Goal: Task Accomplishment & Management: Complete application form

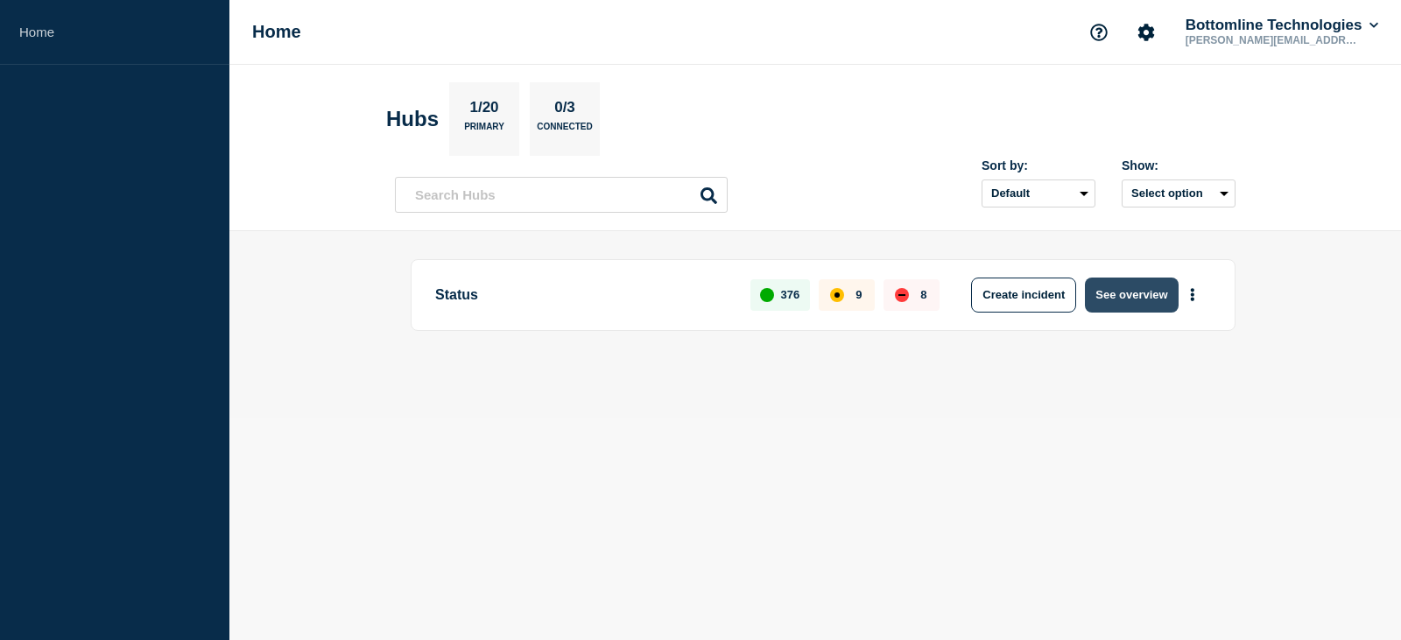
click at [1110, 292] on button "See overview" at bounding box center [1131, 295] width 93 height 35
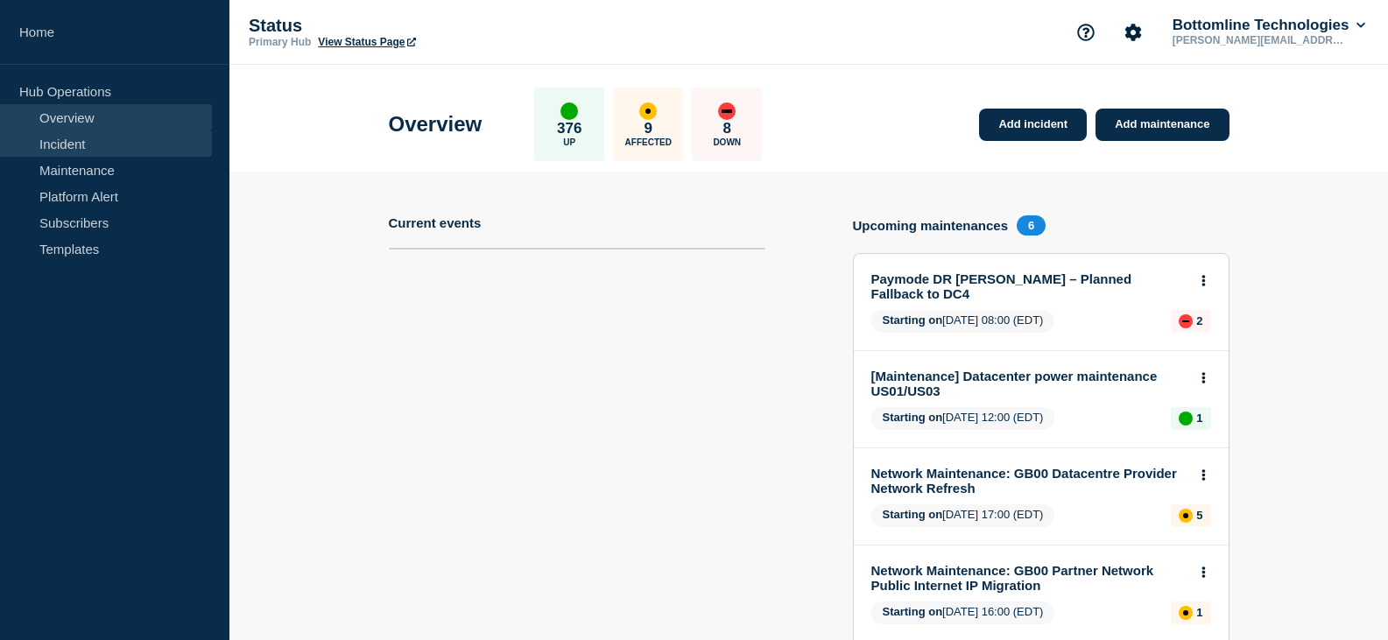
click at [71, 147] on link "Incident" at bounding box center [106, 143] width 212 height 26
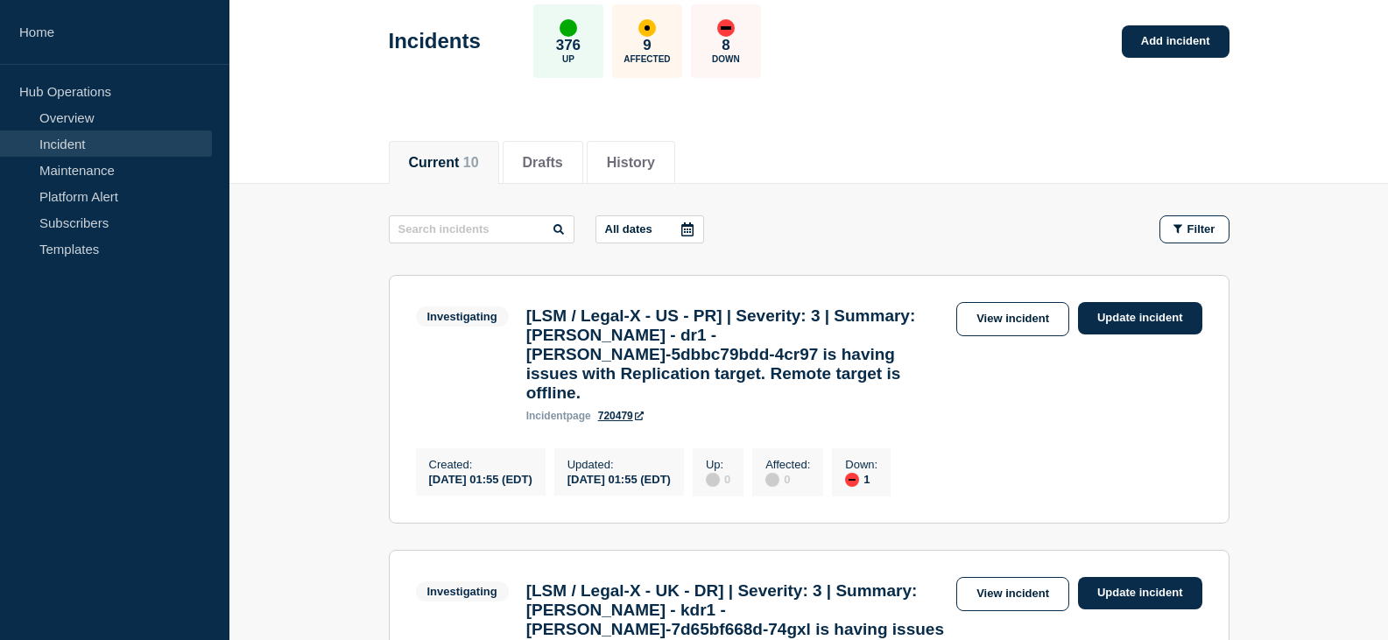
scroll to position [175, 0]
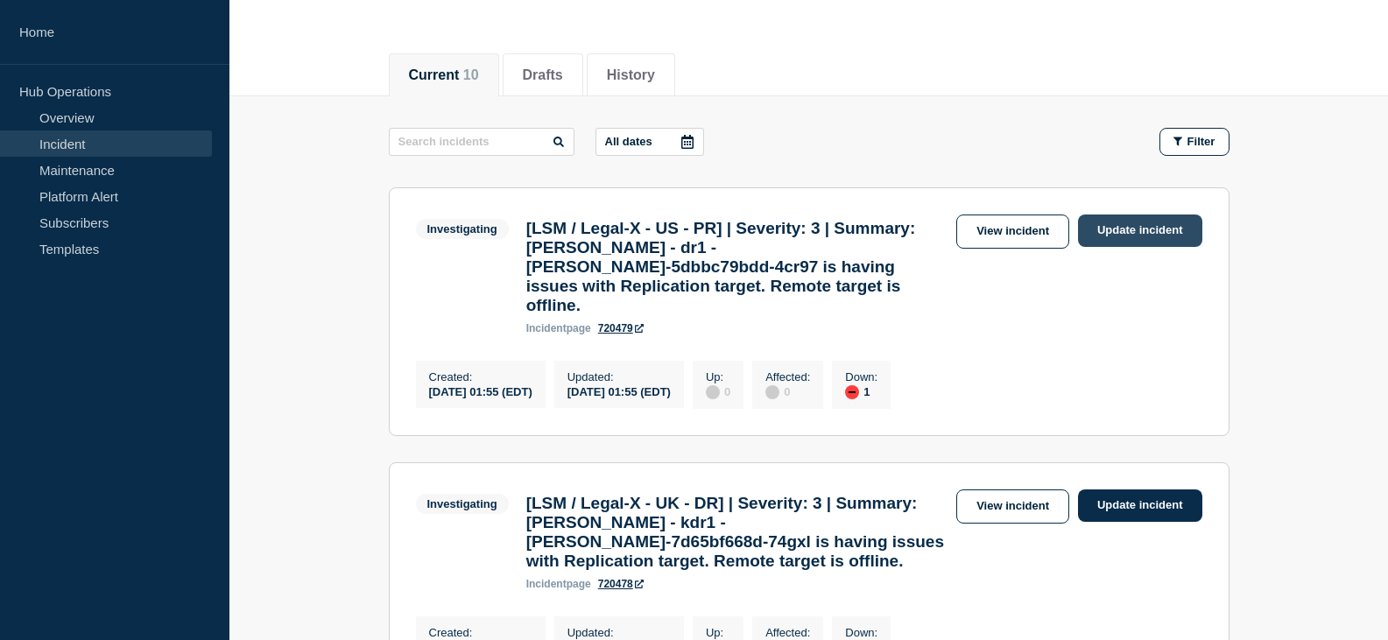
click at [1131, 232] on link "Update incident" at bounding box center [1140, 230] width 124 height 32
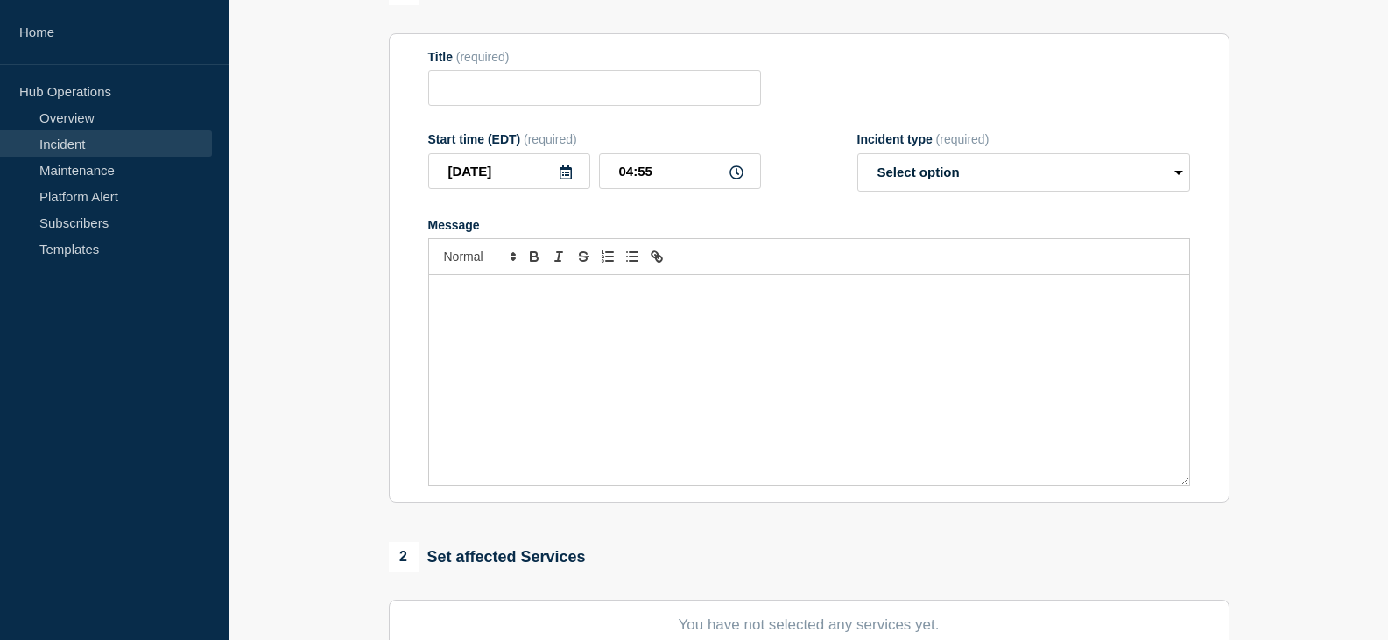
type input "[LSM / Legal-X - US - PR] | Severity: 3 | Summary: [PERSON_NAME] - dr1 - [PERSO…"
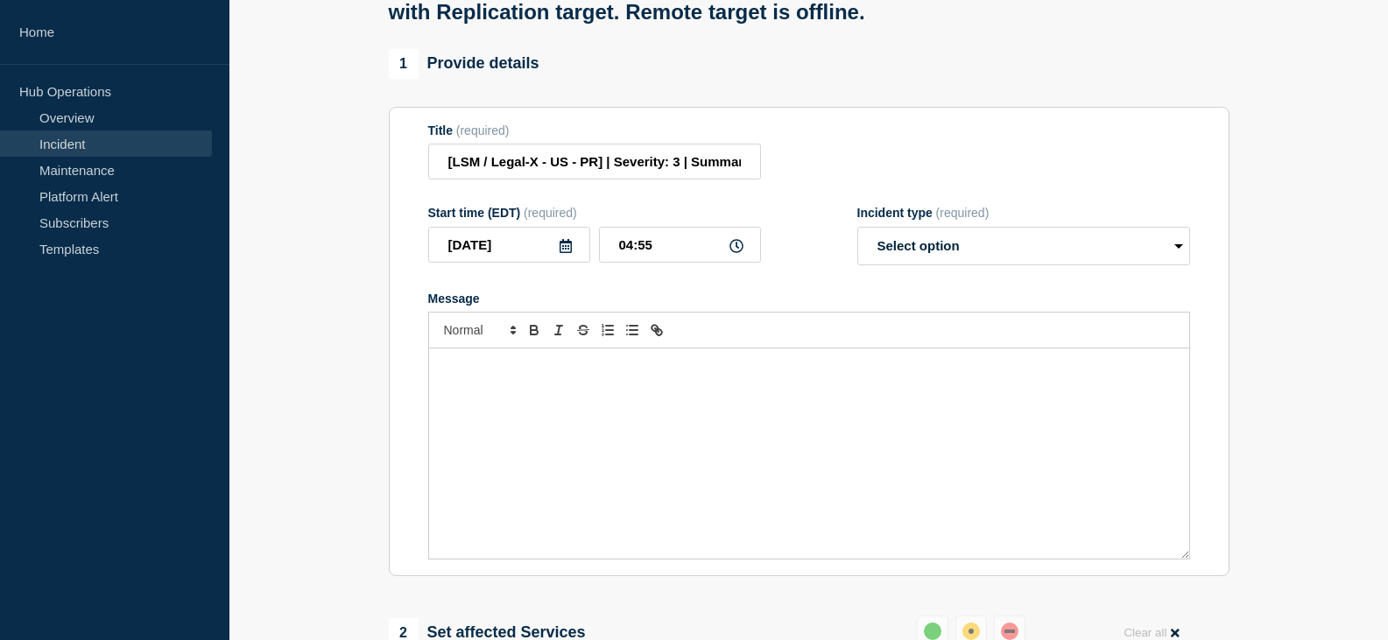
click at [775, 456] on div "Message" at bounding box center [809, 453] width 760 height 210
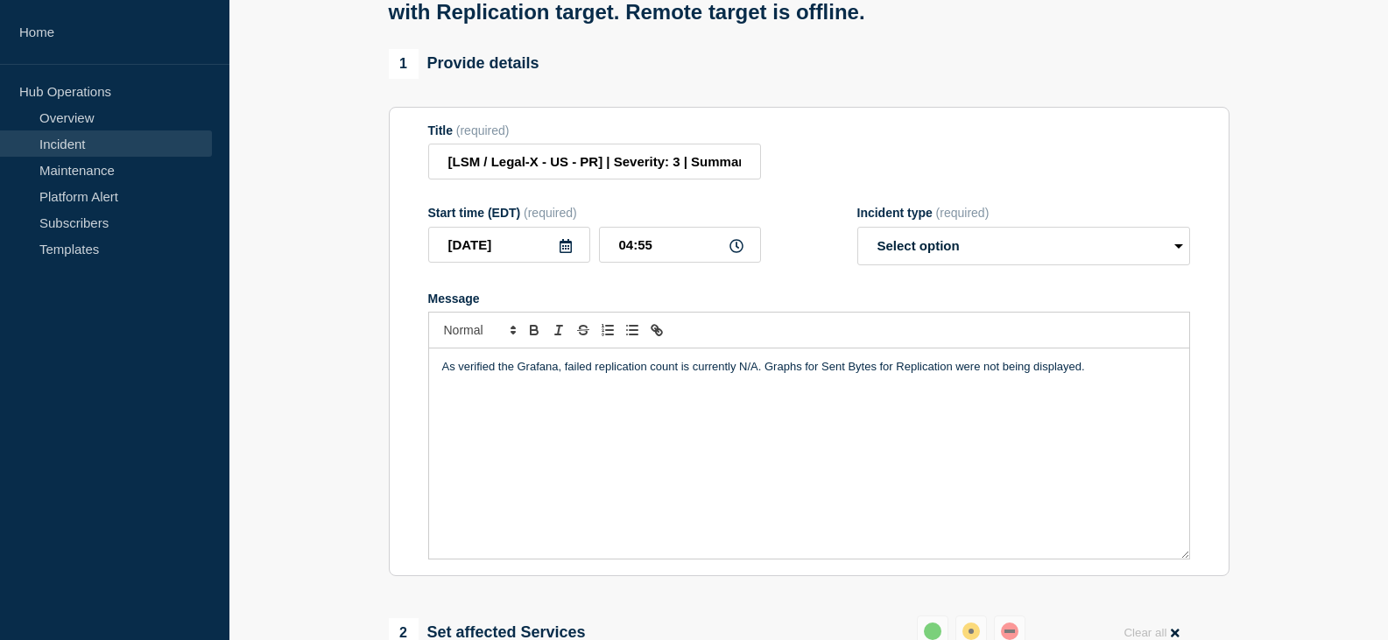
click at [503, 375] on p "As verified the Grafana, failed replication count is currently N/A. Graphs for …" at bounding box center [809, 367] width 734 height 16
click at [644, 482] on div "As verified in [GEOGRAPHIC_DATA], failed replication count is currently N/A. Gr…" at bounding box center [809, 453] width 760 height 210
click at [1103, 375] on p "As verified in [GEOGRAPHIC_DATA], failed replication count is currently N/A. Gr…" at bounding box center [809, 367] width 734 height 16
click at [1029, 265] on select "Select option Investigating Identified Monitoring Resolved" at bounding box center [1023, 246] width 333 height 39
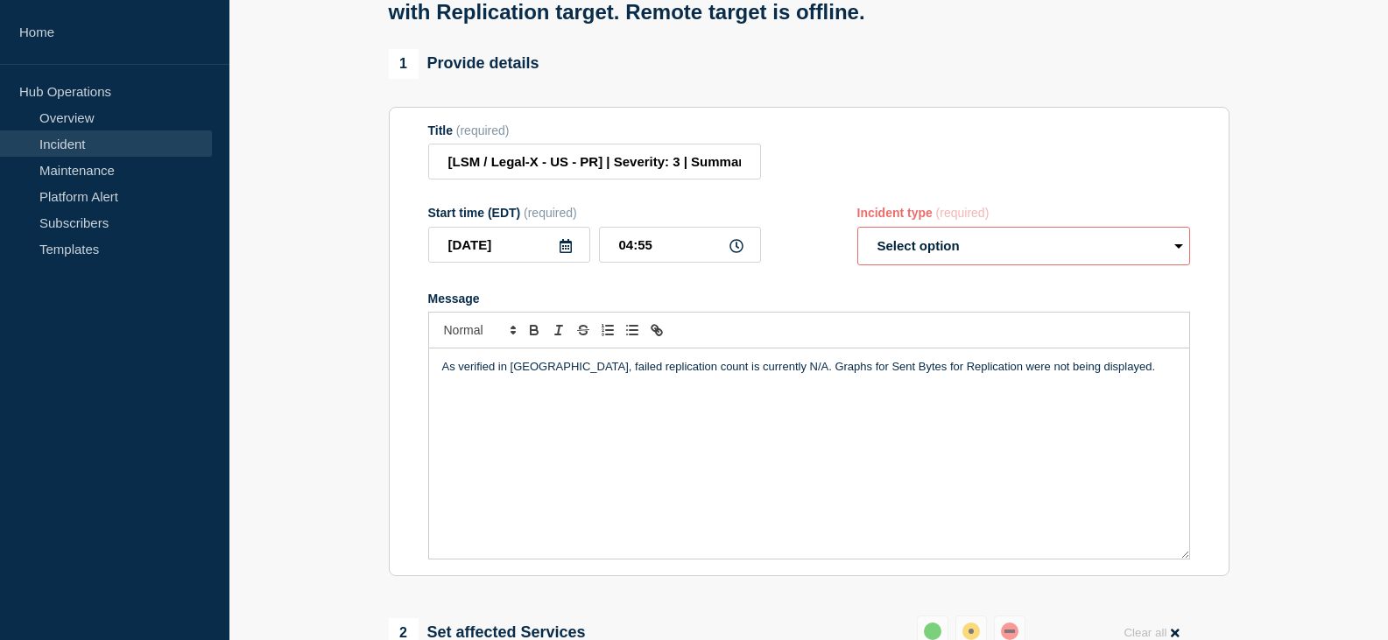
click at [760, 498] on div "As verified in [GEOGRAPHIC_DATA], failed replication count is currently N/A. Gr…" at bounding box center [809, 453] width 760 height 210
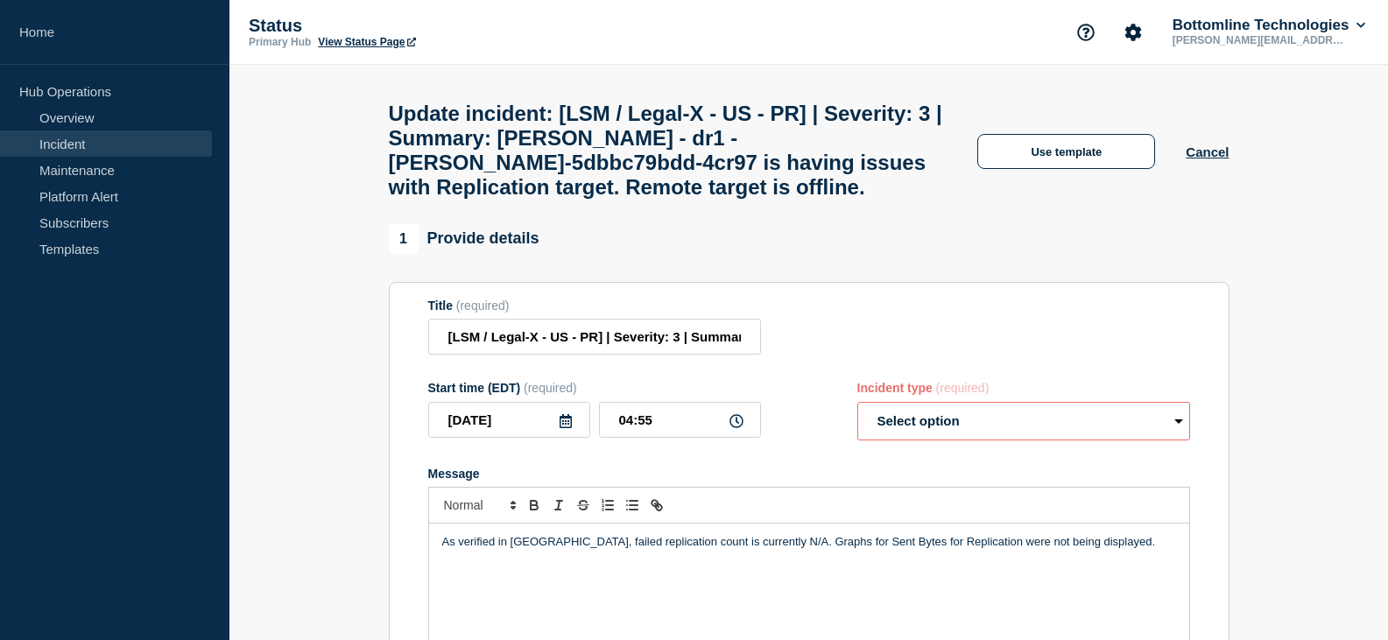
scroll to position [88, 0]
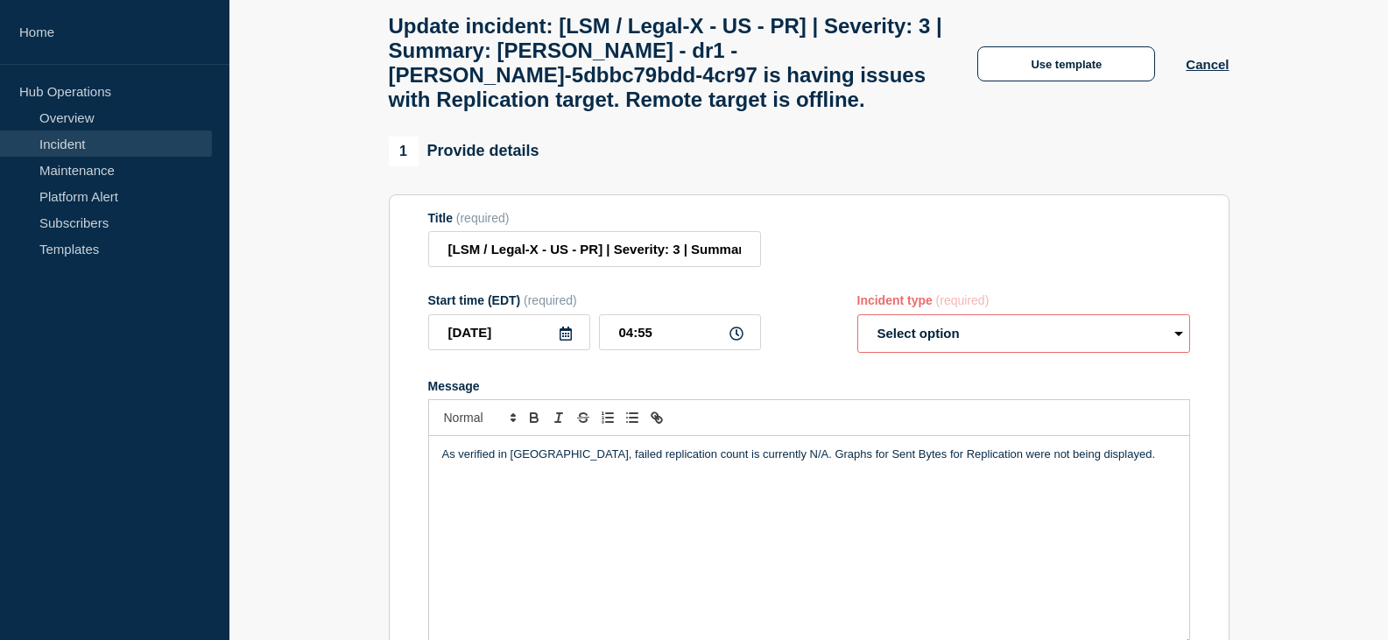
click at [963, 353] on select "Select option Investigating Identified Monitoring Resolved" at bounding box center [1023, 333] width 333 height 39
click at [730, 495] on div "As verified in [GEOGRAPHIC_DATA], failed replication count is currently N/A. Gr…" at bounding box center [809, 541] width 760 height 210
drag, startPoint x: 778, startPoint y: 474, endPoint x: 951, endPoint y: 470, distance: 172.5
click at [945, 462] on p "As verified in [GEOGRAPHIC_DATA], failed replication count is currently N/A. Gr…" at bounding box center [809, 455] width 734 height 16
click at [967, 462] on p "As verified in [GEOGRAPHIC_DATA], failed replication count is currently N/A. Gr…" at bounding box center [809, 455] width 734 height 16
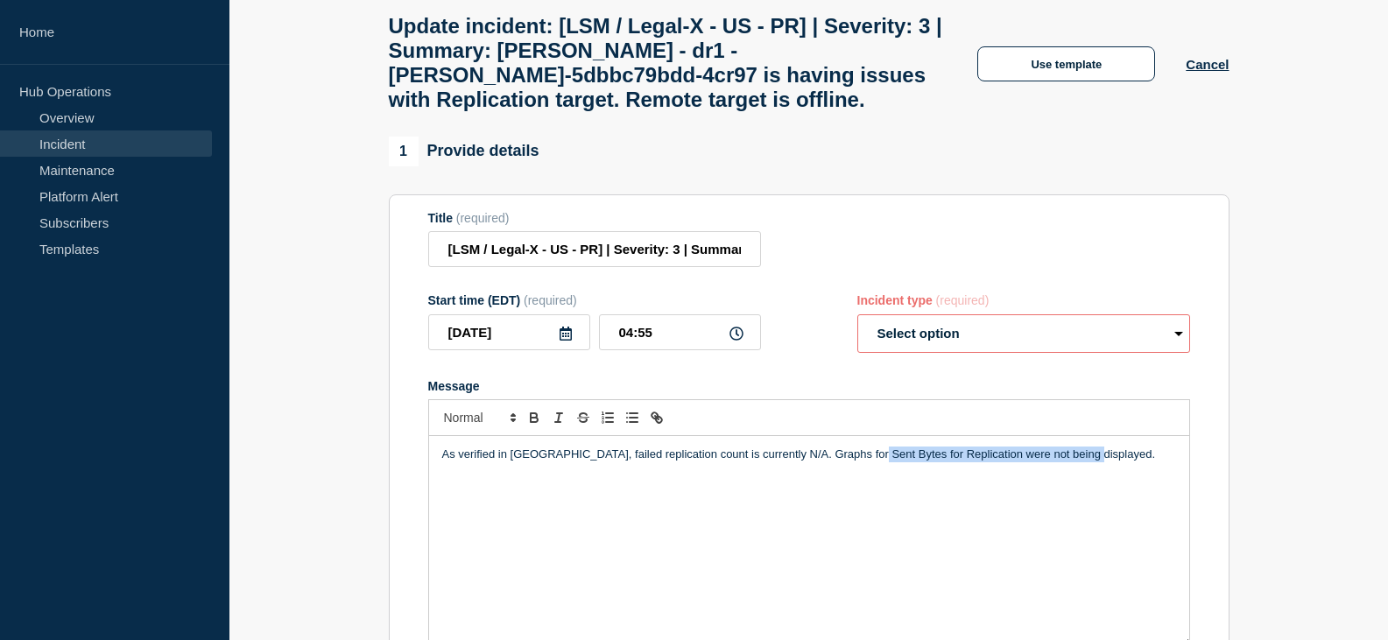
drag, startPoint x: 1094, startPoint y: 471, endPoint x: 865, endPoint y: 470, distance: 229.4
click at [865, 462] on p "As verified in [GEOGRAPHIC_DATA], failed replication count is currently N/A. Gr…" at bounding box center [809, 455] width 734 height 16
click at [870, 523] on div "As verified in [GEOGRAPHIC_DATA], failed replication count is currently N/A. Gr…" at bounding box center [809, 541] width 760 height 210
click at [1091, 462] on p "As verified in [GEOGRAPHIC_DATA], failed replication count is currently N/A. Gr…" at bounding box center [809, 455] width 734 height 16
drag, startPoint x: 798, startPoint y: 471, endPoint x: 1099, endPoint y: 467, distance: 301.2
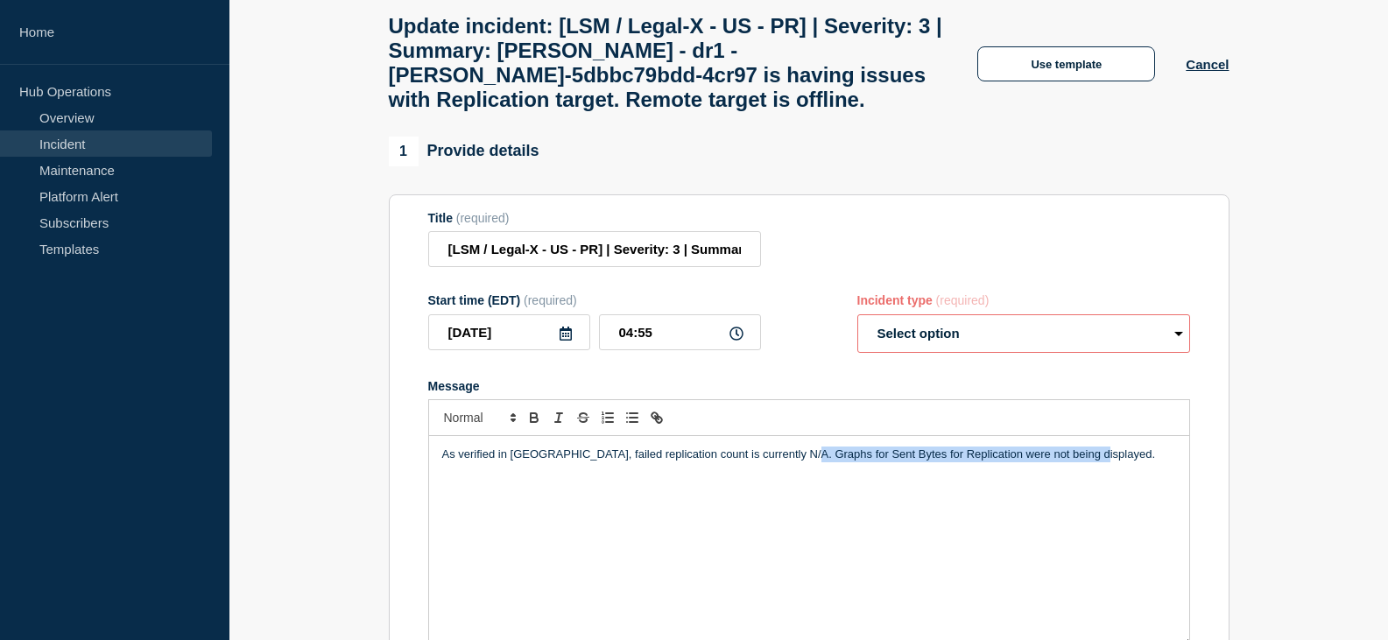
click at [1099, 462] on p "As verified in [GEOGRAPHIC_DATA], failed replication count is currently N/A. Gr…" at bounding box center [809, 455] width 734 height 16
click at [1079, 462] on p "As verified in [GEOGRAPHIC_DATA], failed replication count is currently N/A. Gr…" at bounding box center [809, 455] width 734 height 16
click at [777, 462] on p "As verified in [GEOGRAPHIC_DATA], failed replication count is currently N/A. Gr…" at bounding box center [809, 455] width 734 height 16
click at [1006, 468] on p "As verified in [GEOGRAPHIC_DATA], failed replication count is currently N/A. No…" at bounding box center [809, 463] width 734 height 32
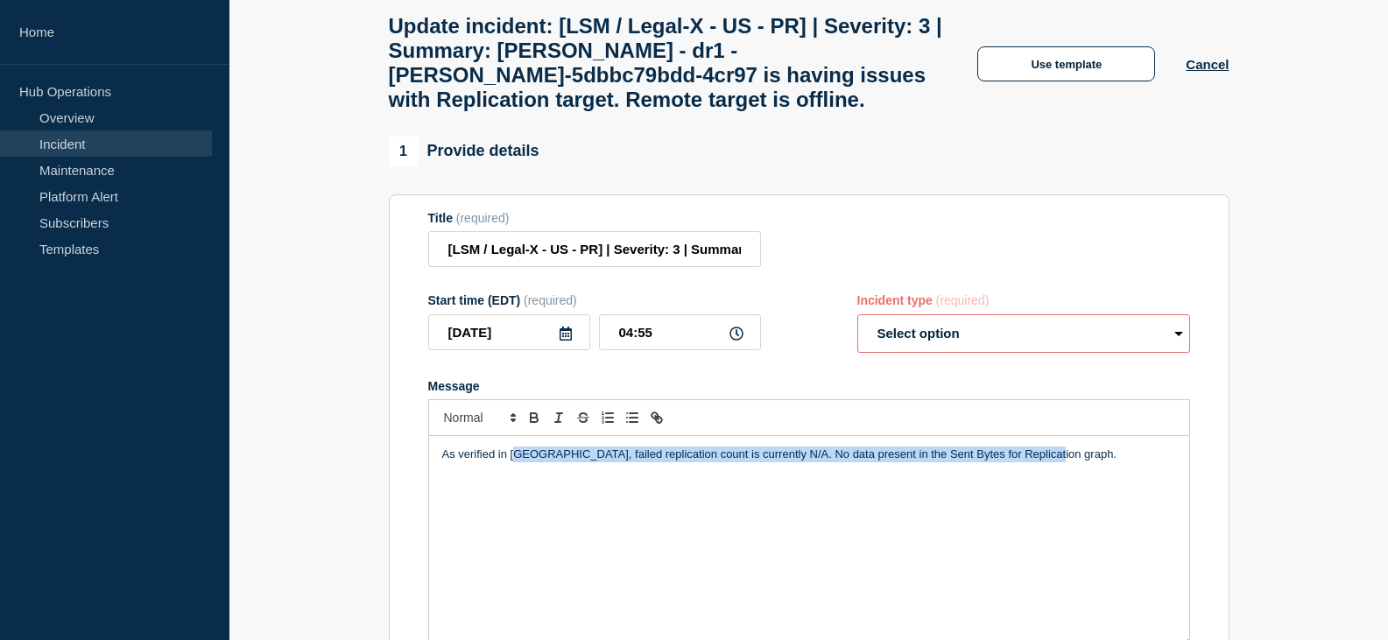
drag, startPoint x: 517, startPoint y: 475, endPoint x: 1053, endPoint y: 467, distance: 536.7
click at [1053, 462] on p "As verified in [GEOGRAPHIC_DATA], failed replication count is currently N/A. No…" at bounding box center [809, 455] width 734 height 16
click at [1068, 462] on p "As verified in [GEOGRAPHIC_DATA], failed replication count is currently N/A. No…" at bounding box center [809, 455] width 734 height 16
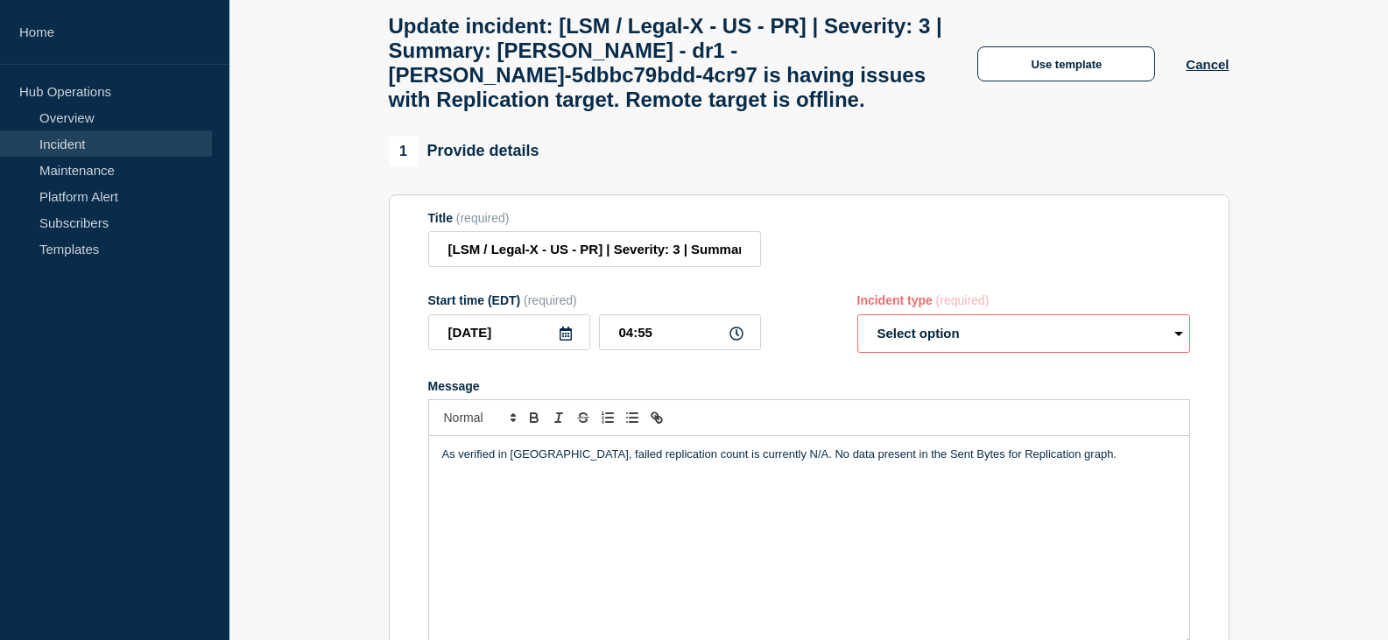
click at [1003, 353] on select "Select option Investigating Identified Monitoring Resolved" at bounding box center [1023, 333] width 333 height 39
select select "investigating"
click at [857, 331] on select "Select option Investigating Identified Monitoring Resolved" at bounding box center [1023, 333] width 333 height 39
click at [1086, 462] on p "As verified in [GEOGRAPHIC_DATA], failed replication count is currently N/A. No…" at bounding box center [809, 455] width 734 height 16
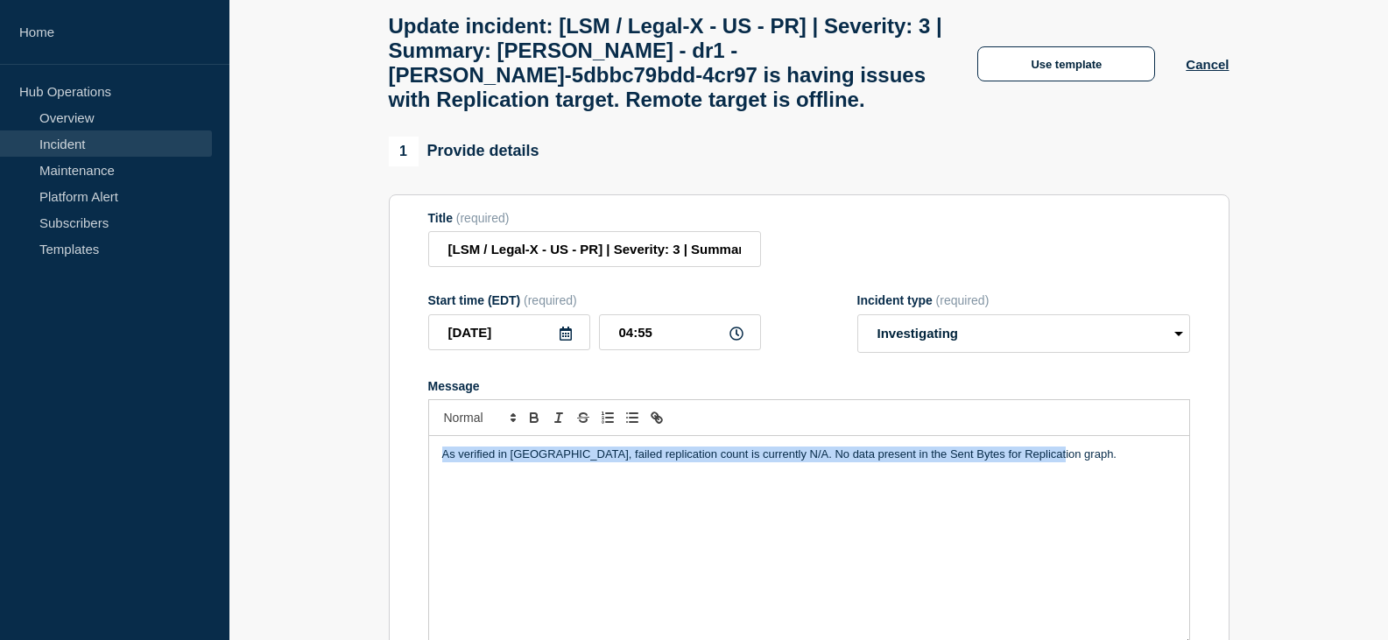
copy p "As verified in [GEOGRAPHIC_DATA], failed replication count is currently N/A. No…"
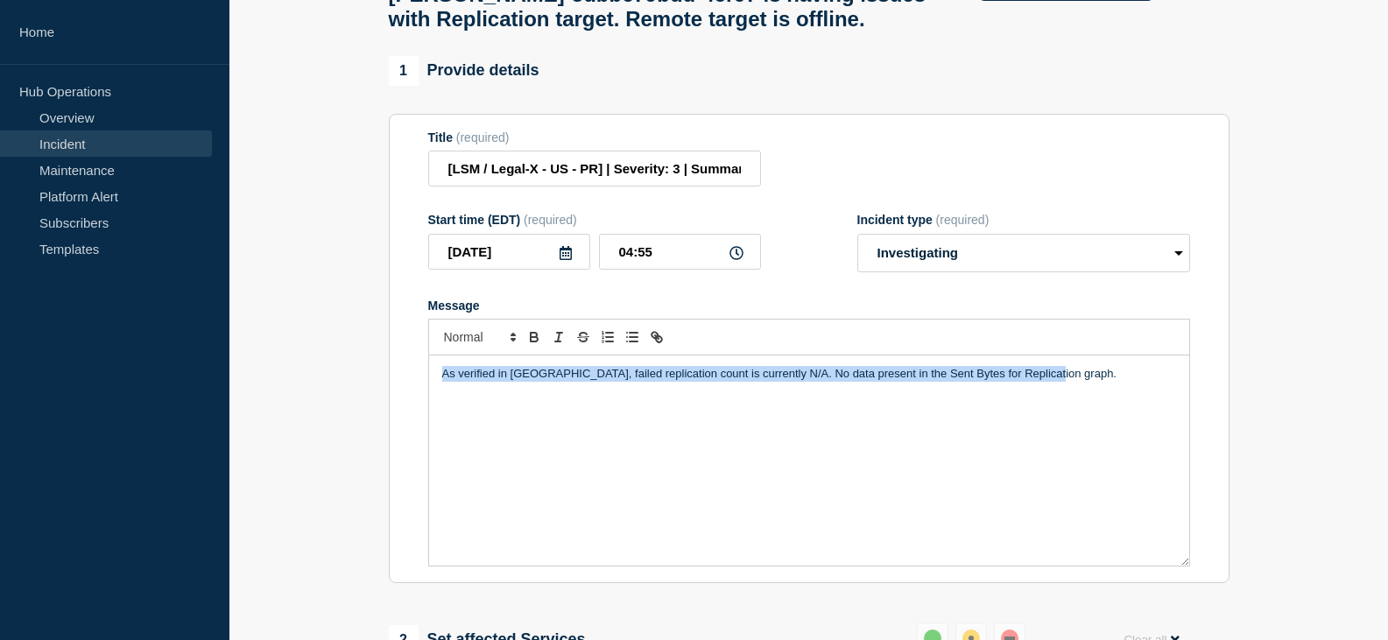
scroll to position [606, 0]
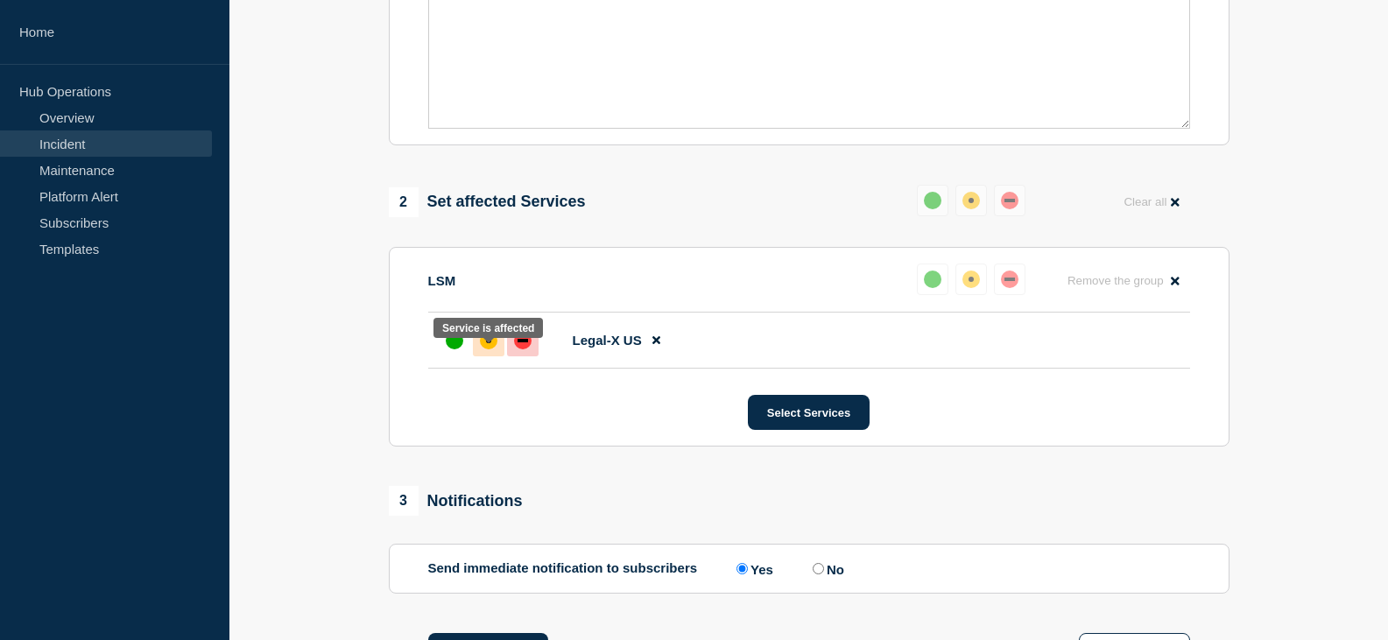
click at [491, 349] on div "affected" at bounding box center [489, 341] width 18 height 18
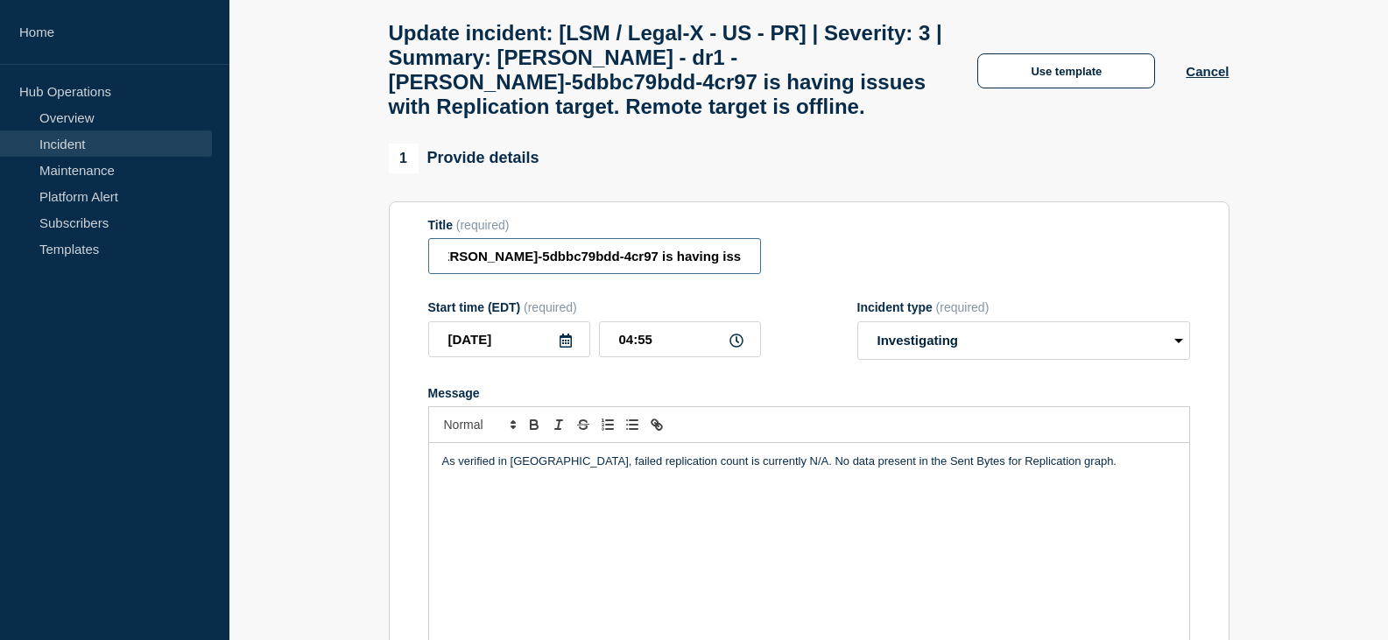
scroll to position [0, 661]
drag, startPoint x: 684, startPoint y: 275, endPoint x: 994, endPoint y: 273, distance: 309.9
click at [994, 273] on div "Title (required) [LSM / Legal-X - US - PR] | Severity: 3 | Summary: [PERSON_NAM…" at bounding box center [809, 246] width 762 height 57
click at [708, 274] on input "[LSM / Legal-X - US - PR] | Severity: 3 | Summary: [PERSON_NAME] - dr1 - [PERSO…" at bounding box center [594, 256] width 333 height 36
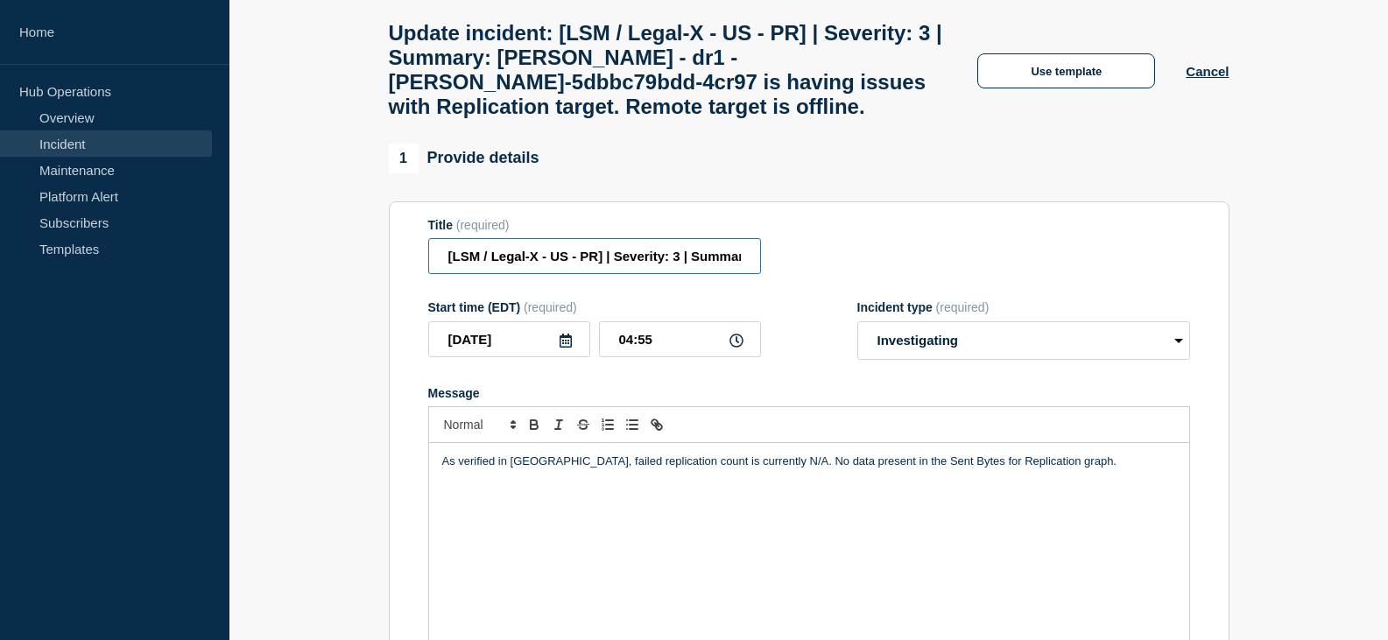
click at [675, 274] on input "[LSM / Legal-X - US - PR] | Severity: 3 | Summary: [PERSON_NAME] - dr1 - [PERSO…" at bounding box center [594, 256] width 333 height 36
paste input "59458"
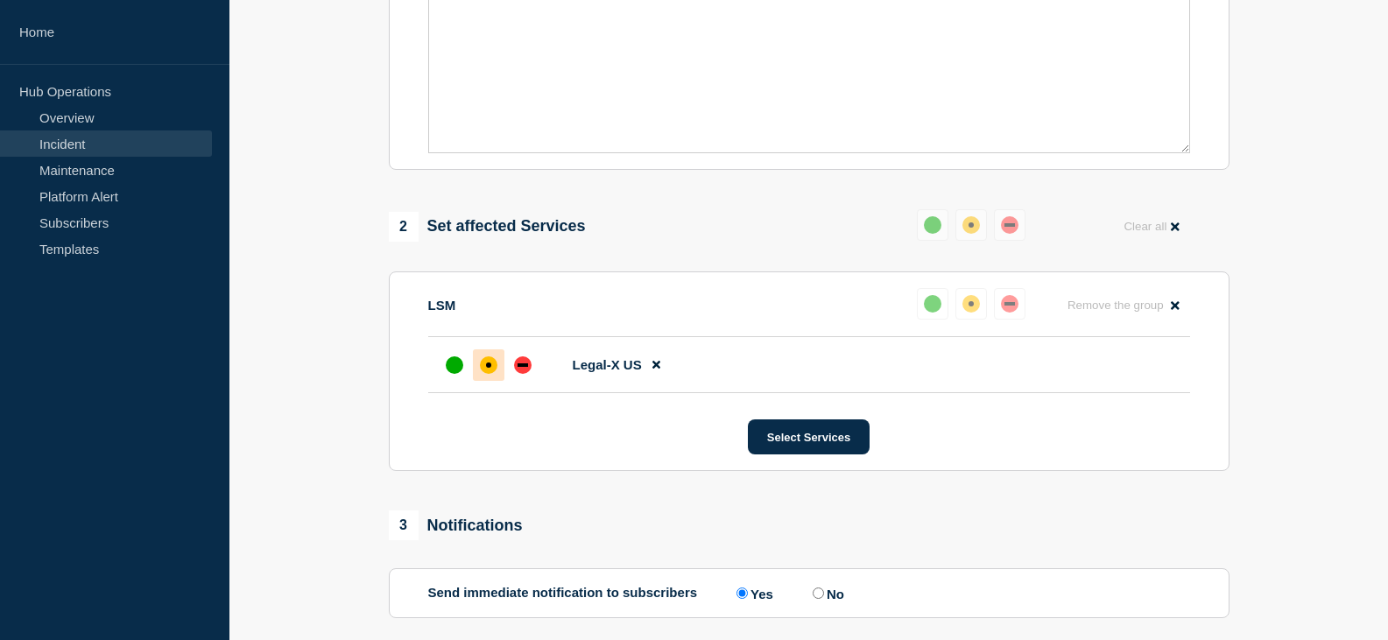
scroll to position [431, 0]
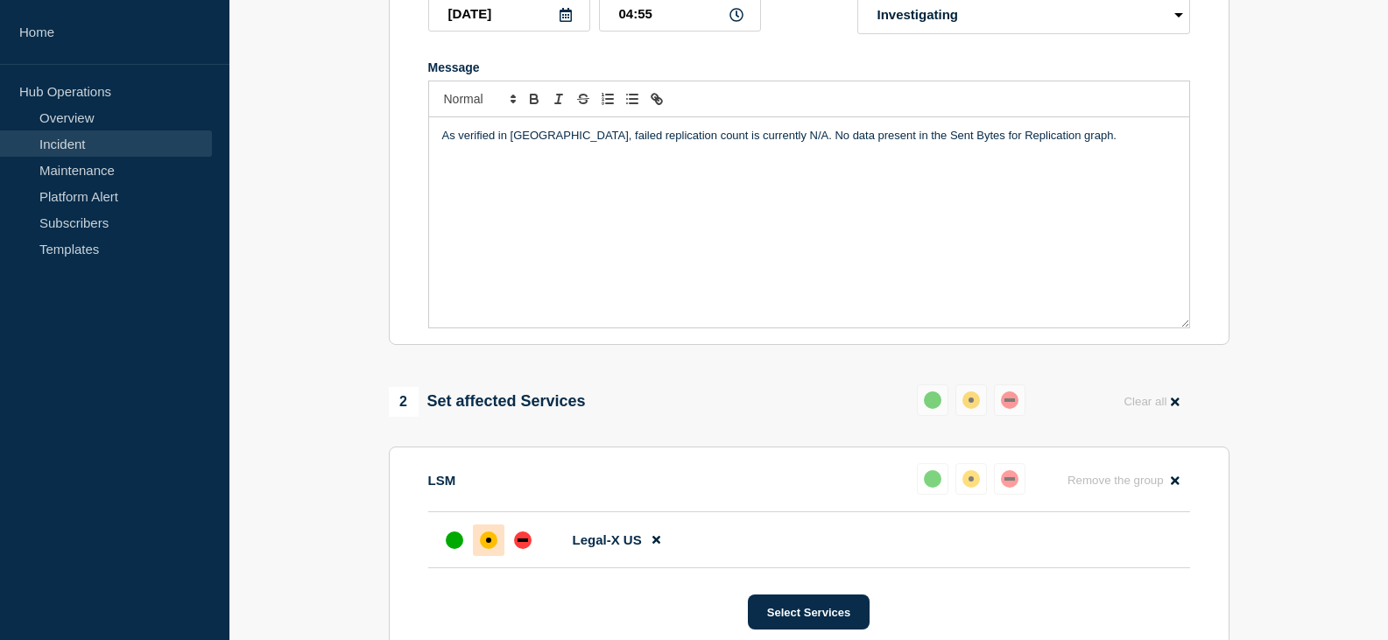
type input "[LSM / Legal-X - US - PR] | Severity: 3 | Summary: [PERSON_NAME] - dr1 - [PERSO…"
click at [854, 220] on div "As verified in [GEOGRAPHIC_DATA], failed replication count is currently N/A. No…" at bounding box center [809, 222] width 760 height 210
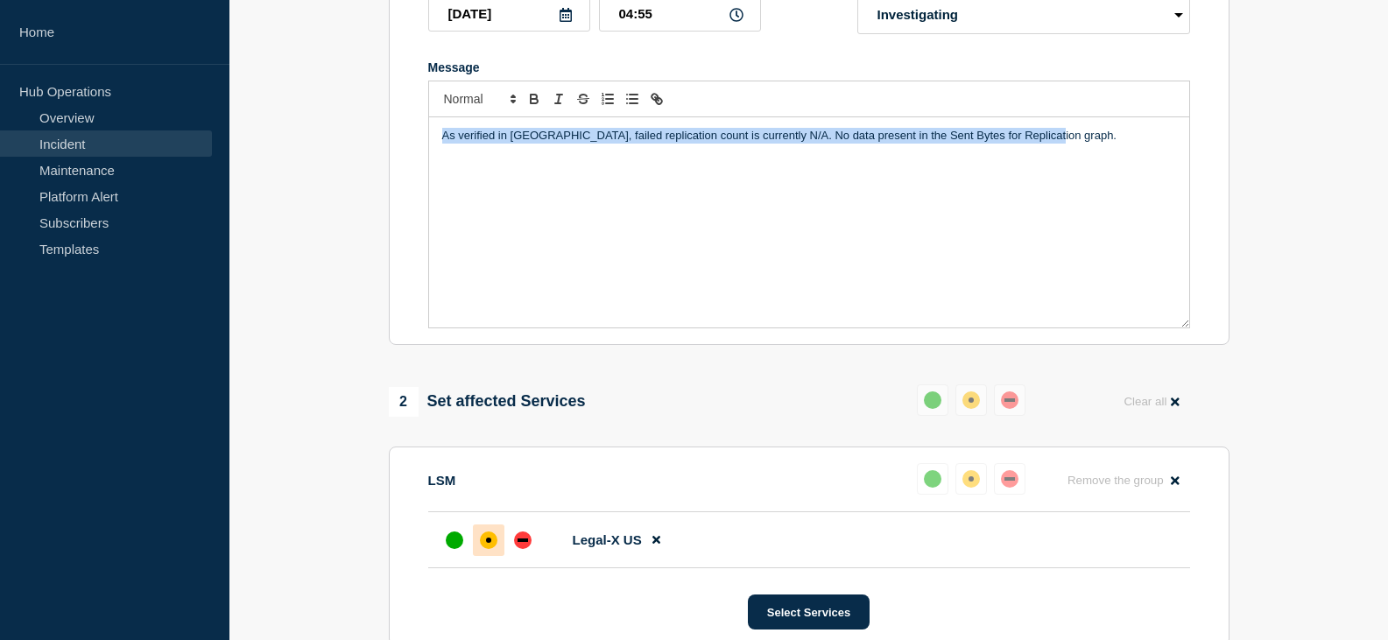
copy p "As verified in [GEOGRAPHIC_DATA], failed replication count is currently N/A. No…"
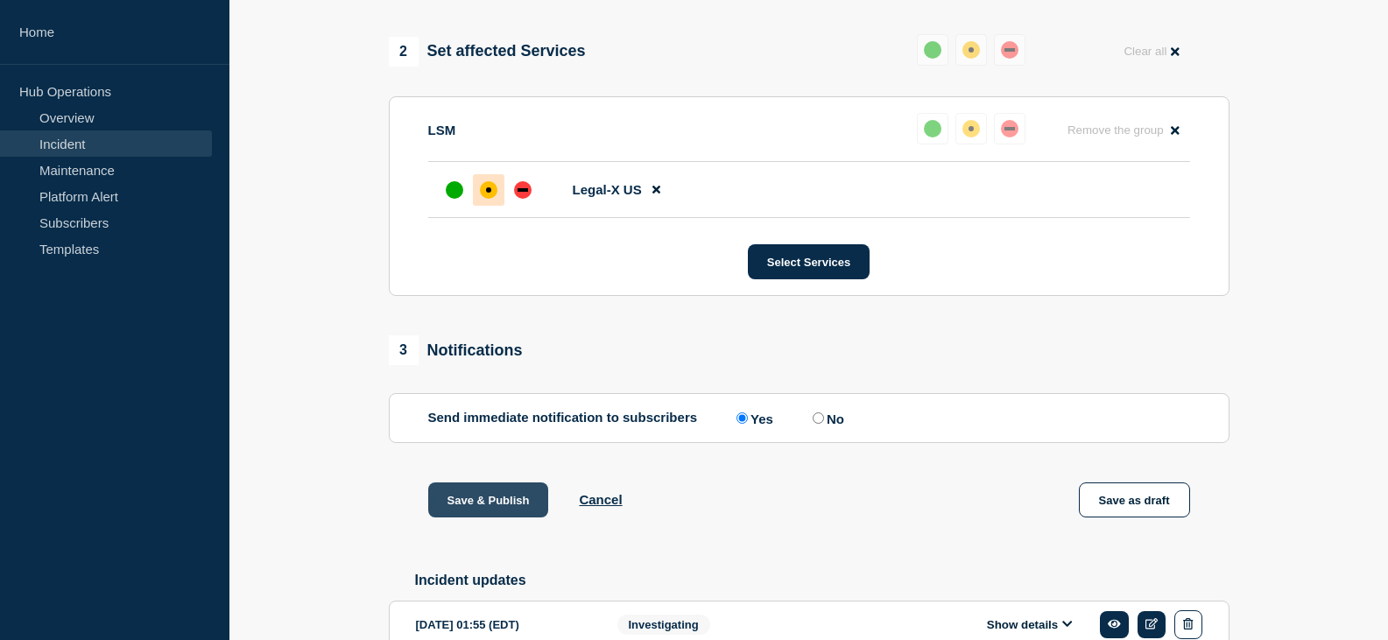
click at [494, 517] on button "Save & Publish" at bounding box center [488, 499] width 121 height 35
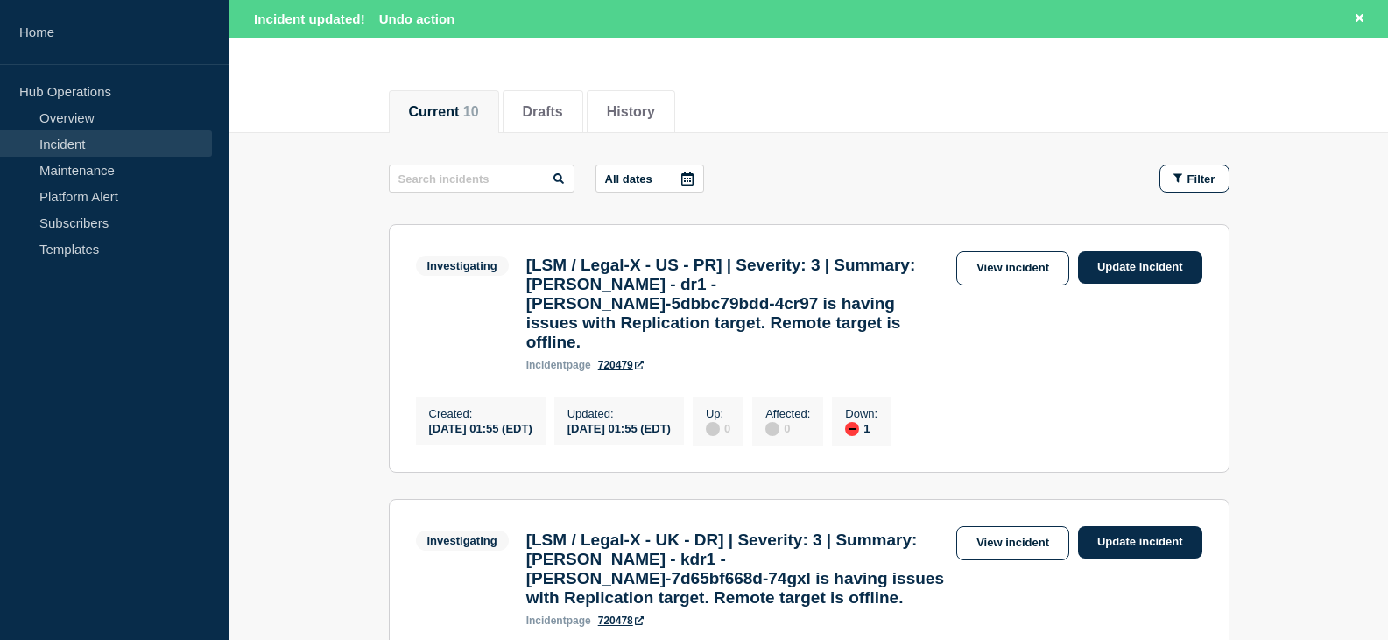
scroll to position [263, 0]
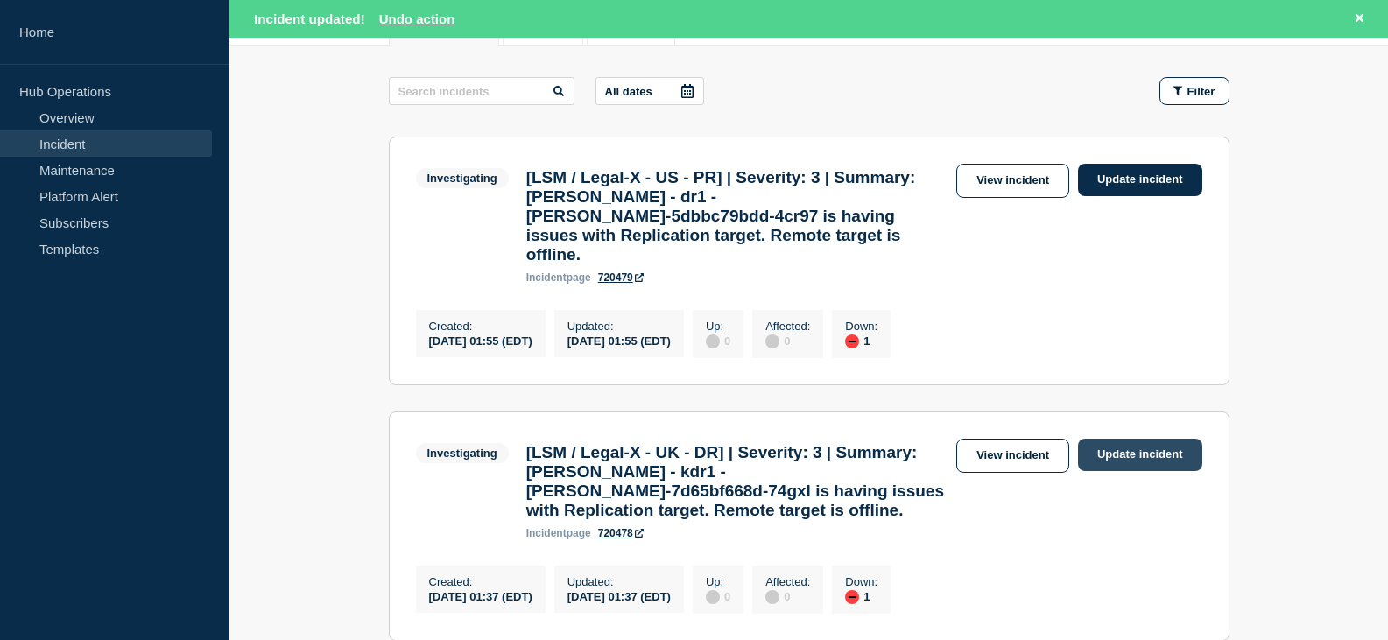
click at [1118, 458] on link "Update incident" at bounding box center [1140, 455] width 124 height 32
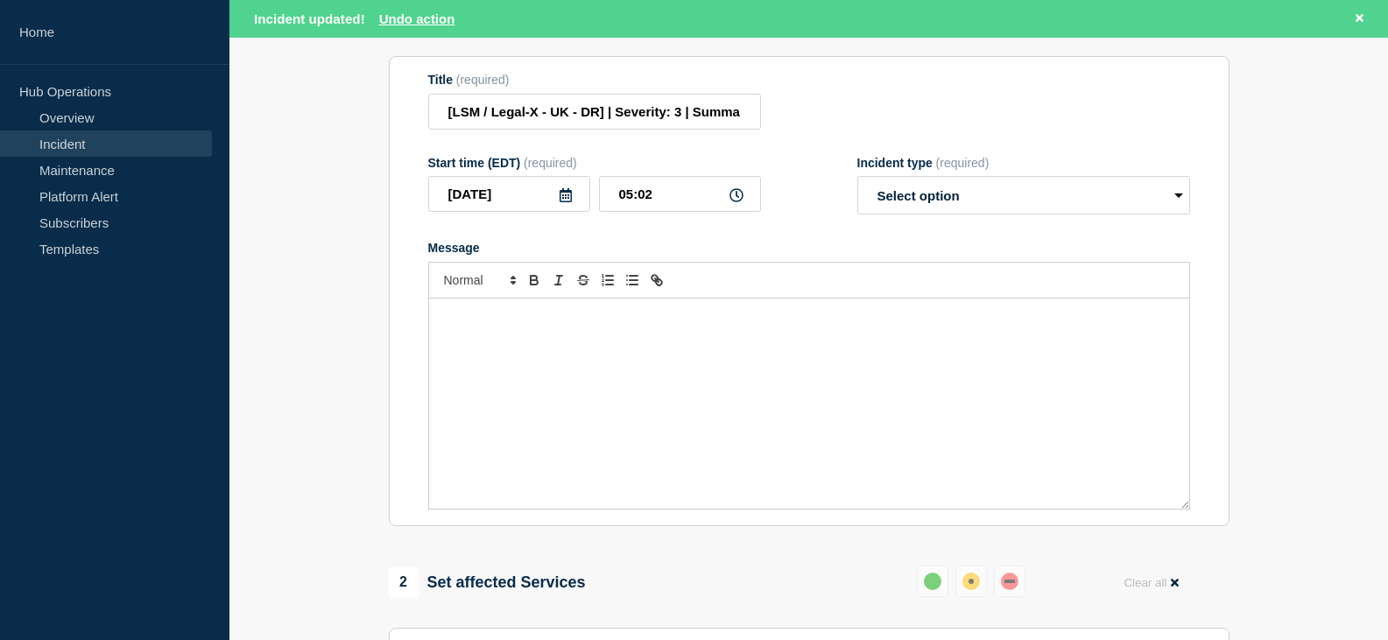
click at [685, 388] on div "Message" at bounding box center [809, 404] width 760 height 210
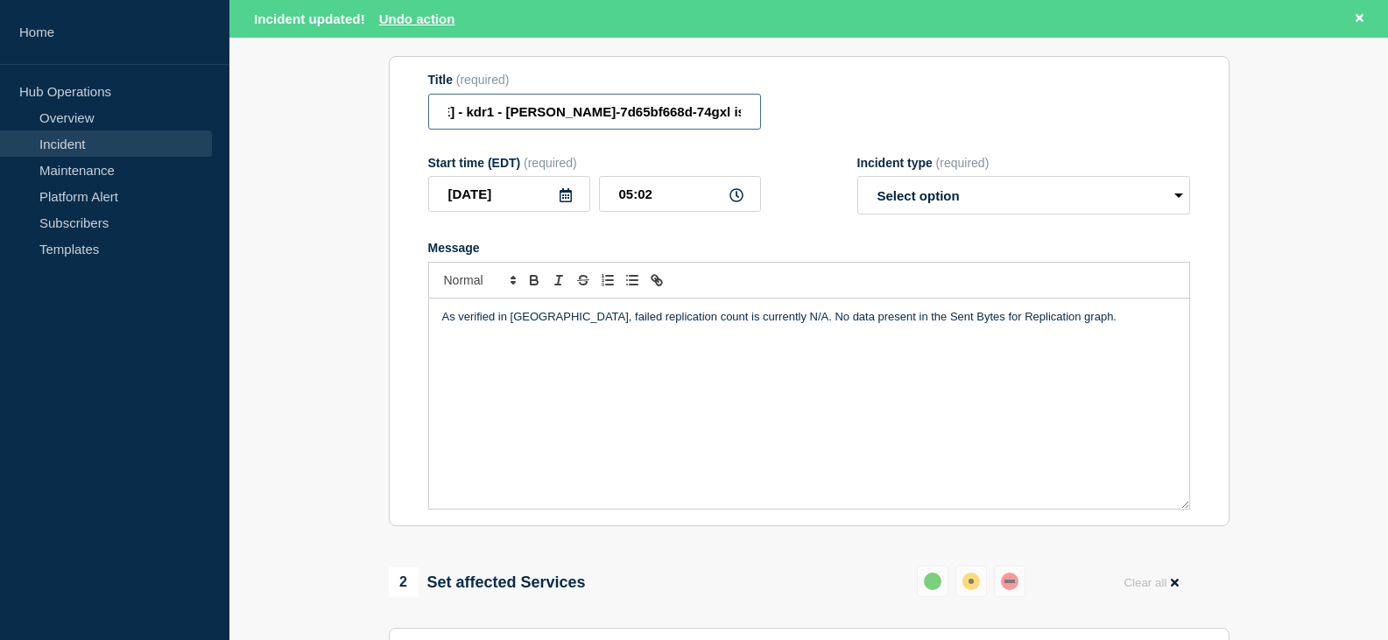
scroll to position [0, 664]
drag, startPoint x: 686, startPoint y: 128, endPoint x: 937, endPoint y: 114, distance: 251.7
click at [937, 114] on div "Title (required) [LSM / Legal-X - UK - DR] | Severity: 3 | Summary: [PERSON_NAM…" at bounding box center [809, 101] width 762 height 57
paste input "59457"
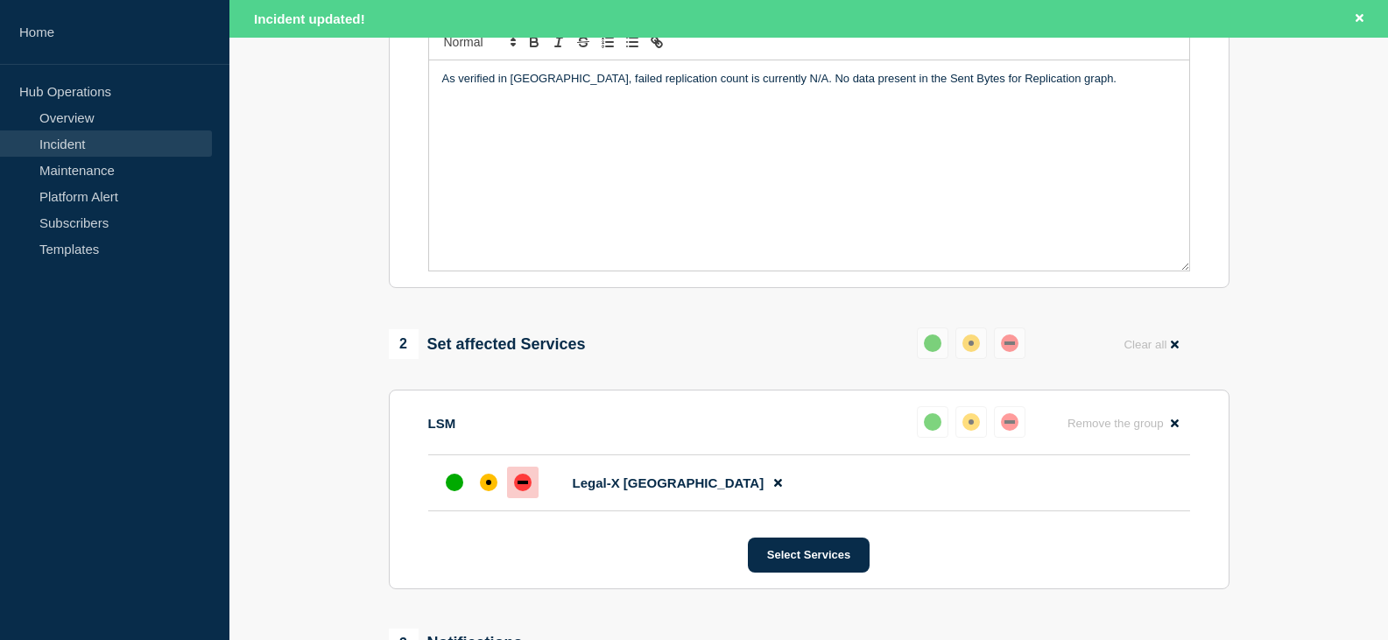
scroll to position [700, 0]
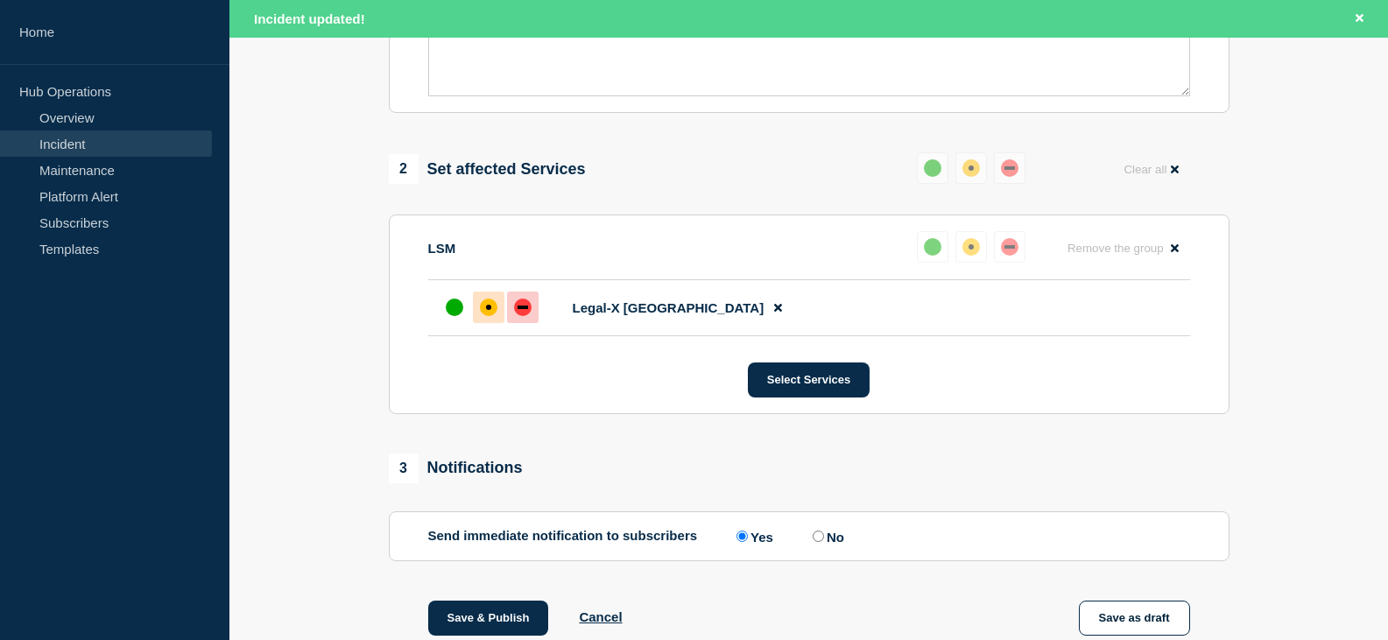
type input "[LSM / Legal-X - UK - DR] | Severity: 3 | Summary: [PERSON_NAME] - kdr1 - [PERS…"
click at [490, 316] on div "affected" at bounding box center [489, 308] width 18 height 18
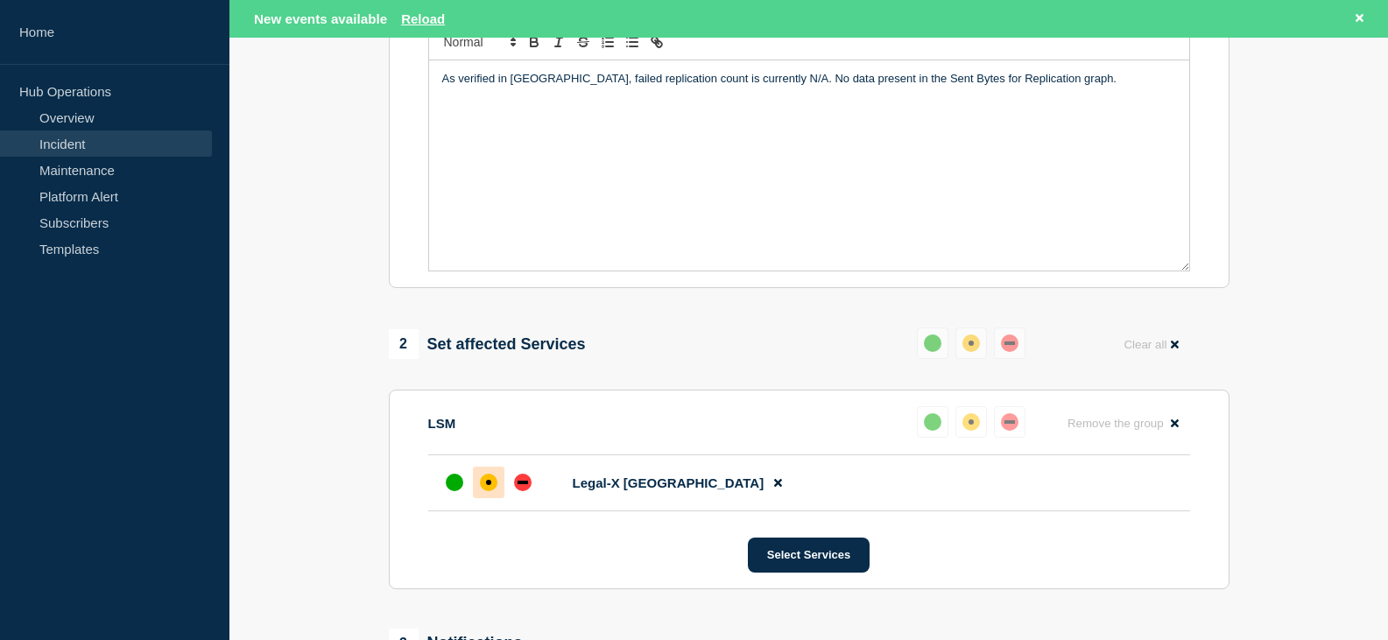
scroll to position [175, 0]
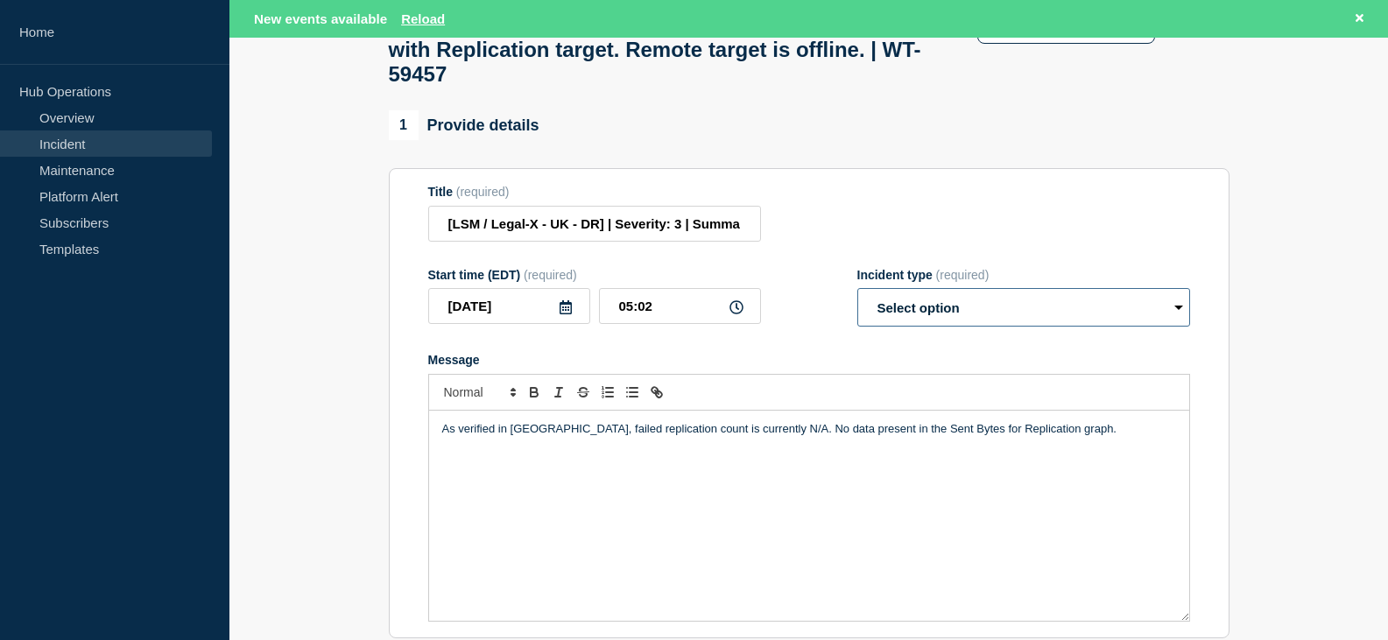
click at [918, 326] on select "Select option Investigating Identified Monitoring Resolved" at bounding box center [1023, 307] width 333 height 39
select select "investigating"
click at [857, 310] on select "Select option Investigating Identified Monitoring Resolved" at bounding box center [1023, 307] width 333 height 39
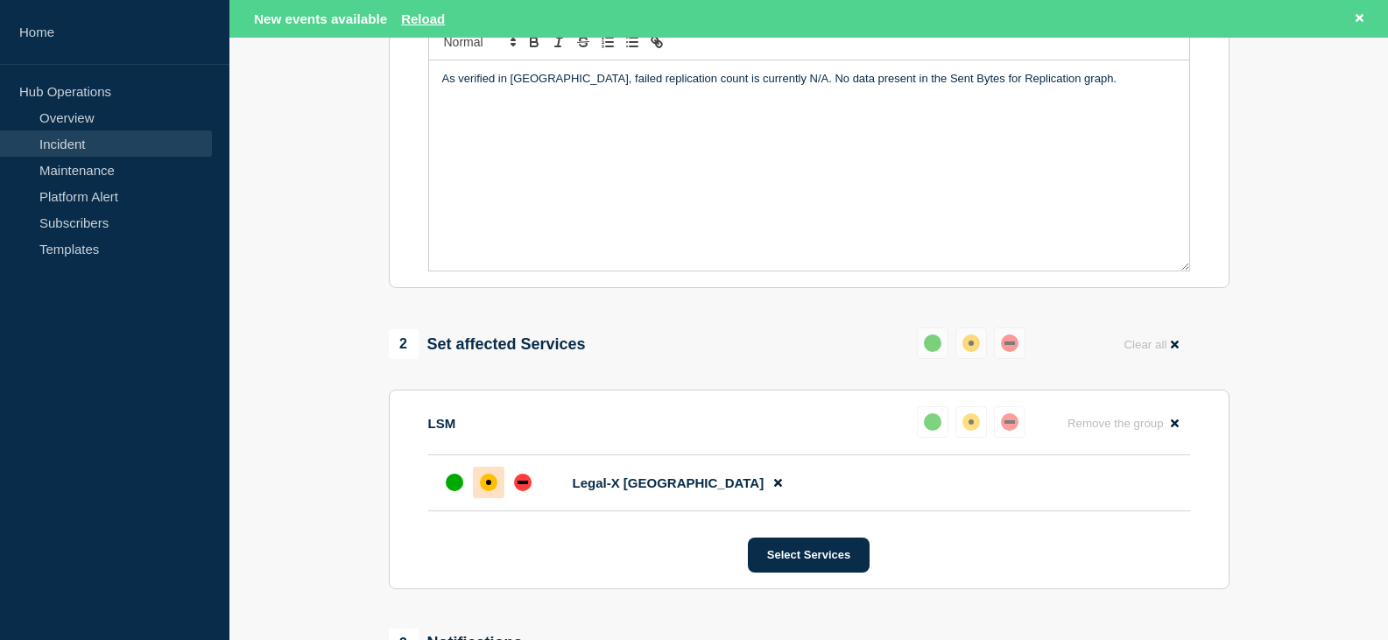
scroll to position [876, 0]
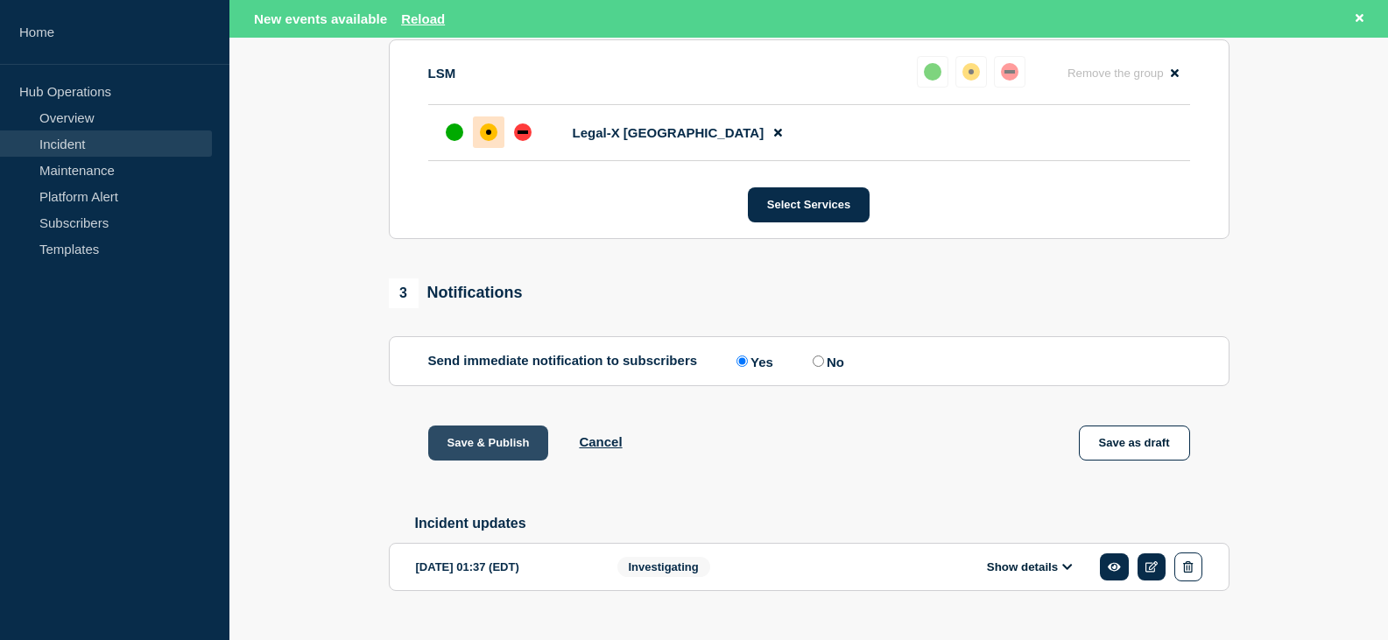
click at [497, 461] on button "Save & Publish" at bounding box center [488, 442] width 121 height 35
